Goal: Task Accomplishment & Management: Use online tool/utility

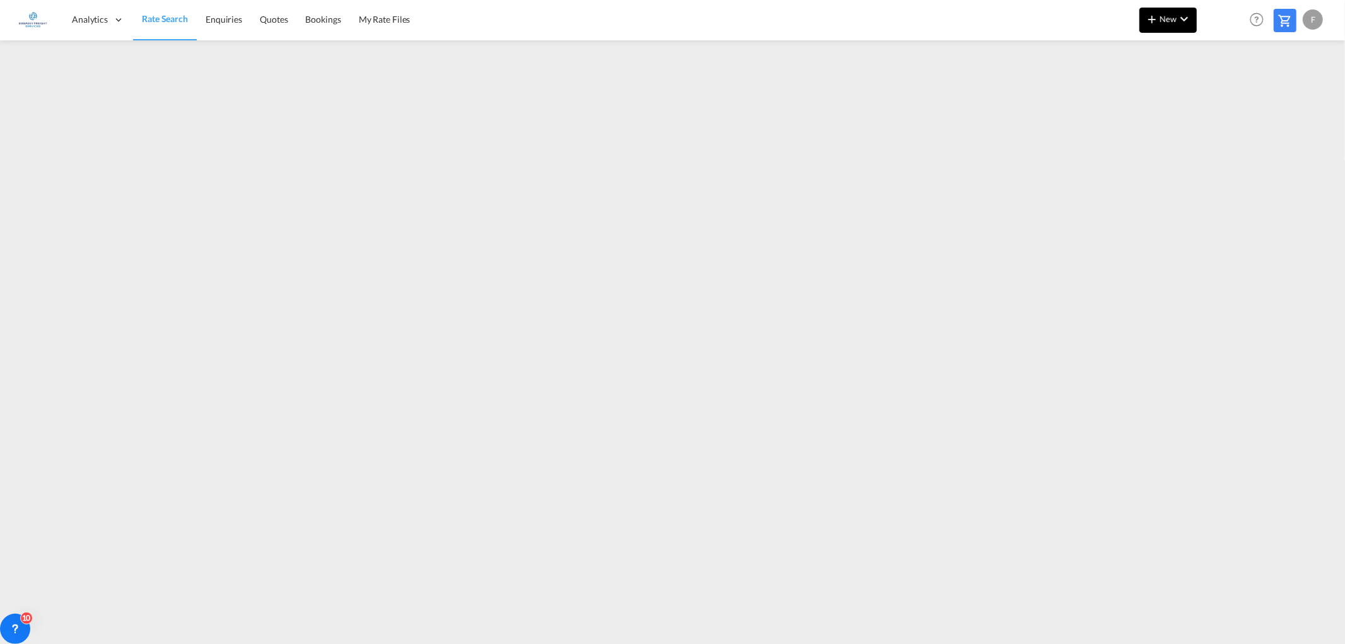
click at [1160, 21] on span "New" at bounding box center [1167, 19] width 47 height 10
click at [1165, 40] on div "Rates" at bounding box center [1153, 54] width 50 height 32
click at [1227, 89] on span "Ratesheet" at bounding box center [1220, 94] width 14 height 25
click at [1168, 11] on button "New" at bounding box center [1167, 20] width 57 height 25
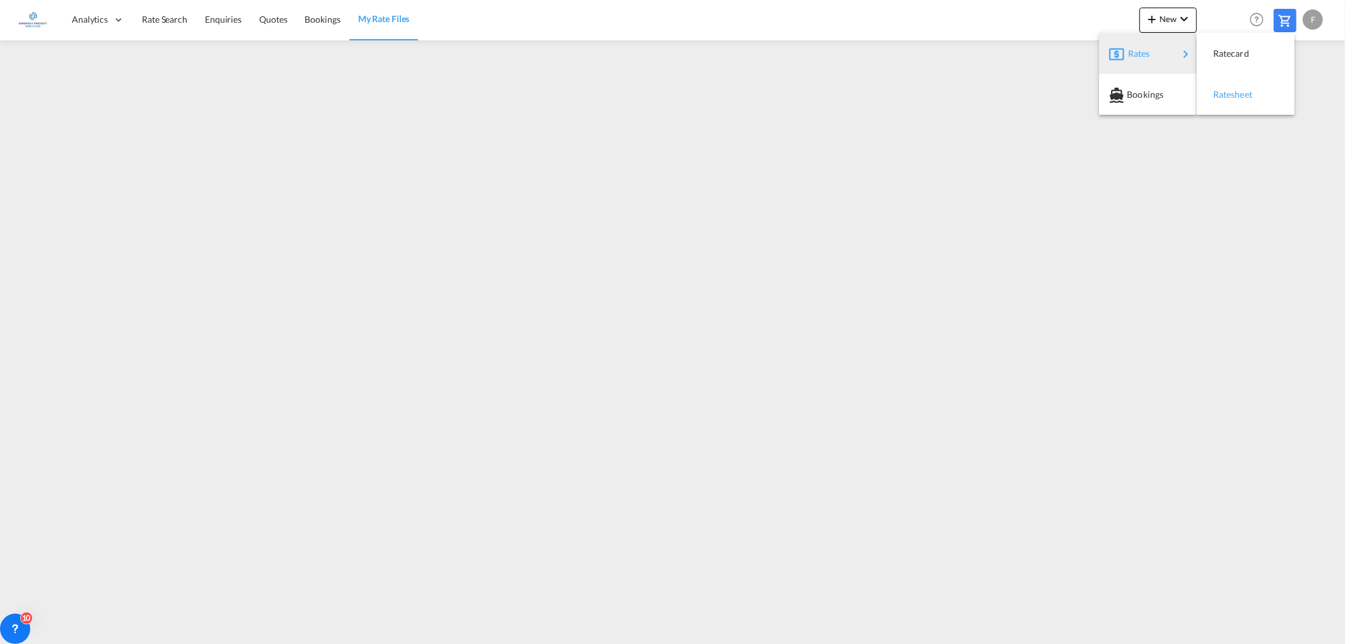
click at [1217, 95] on span "Ratesheet" at bounding box center [1220, 94] width 14 height 25
